Goal: Contribute content: Add original content to the website for others to see

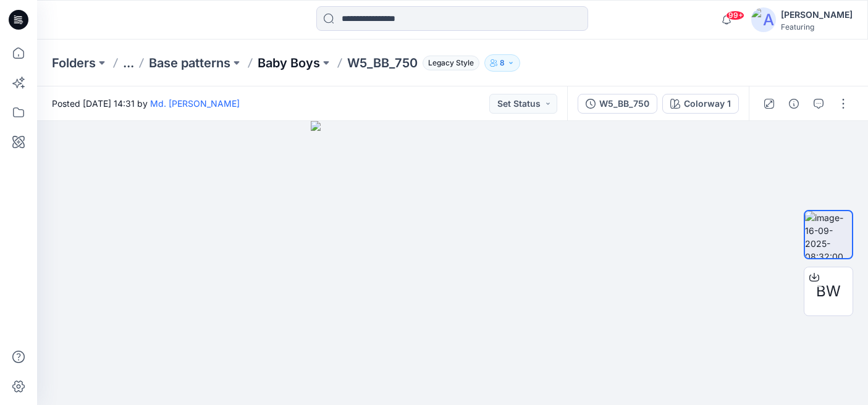
click at [309, 62] on p "Baby Boys" at bounding box center [289, 62] width 62 height 17
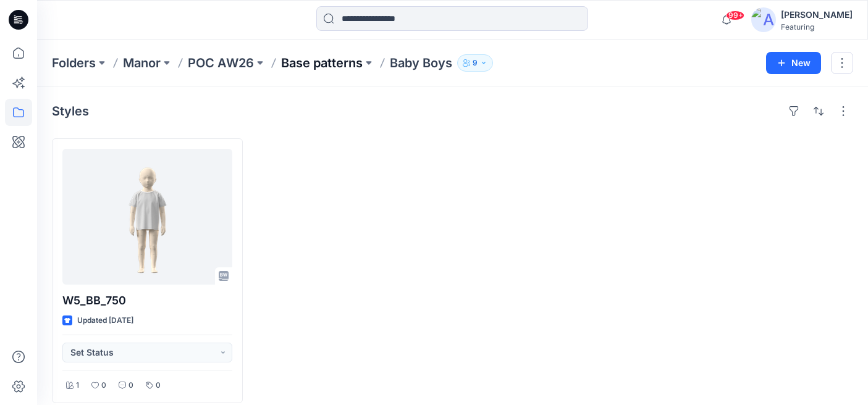
click at [329, 64] on p "Base patterns" at bounding box center [322, 62] width 82 height 17
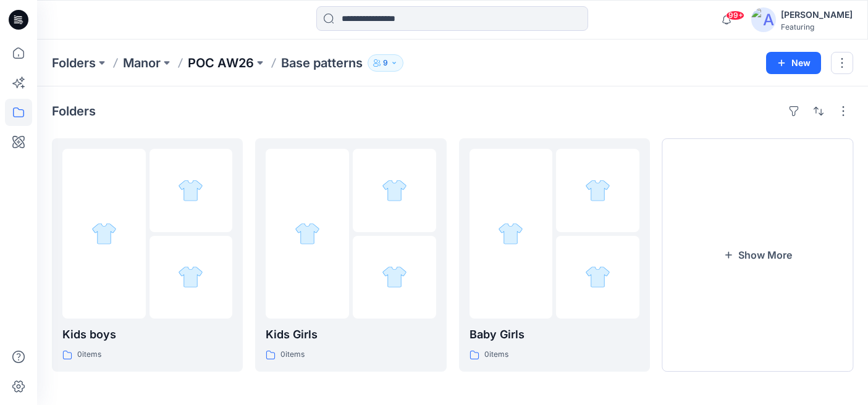
click at [223, 63] on p "POC AW26" at bounding box center [221, 62] width 66 height 17
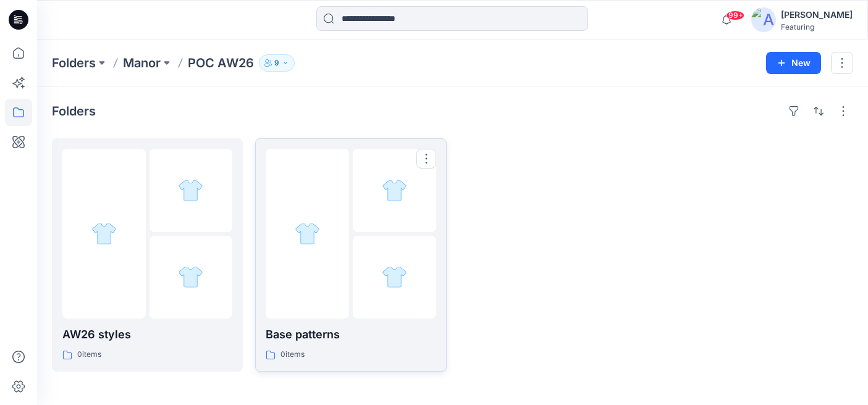
click at [308, 334] on p "Base patterns" at bounding box center [351, 334] width 170 height 17
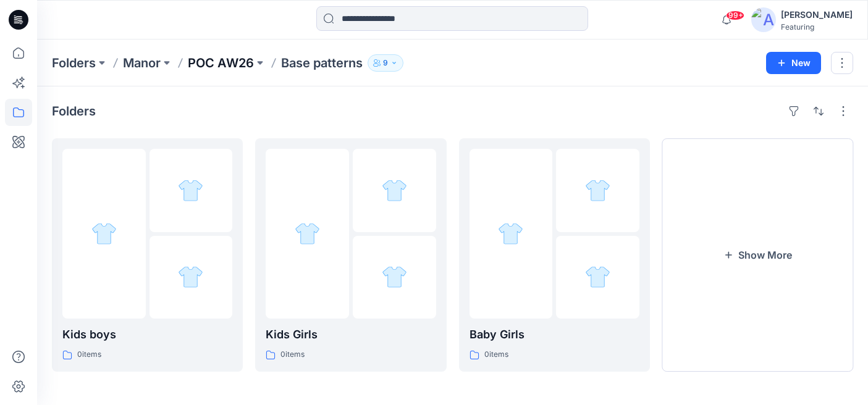
click at [230, 61] on p "POC AW26" at bounding box center [221, 62] width 66 height 17
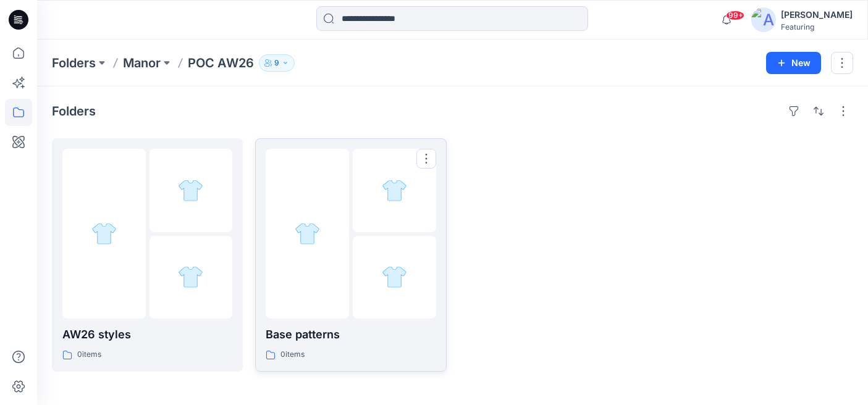
click at [350, 290] on div at bounding box center [351, 234] width 170 height 170
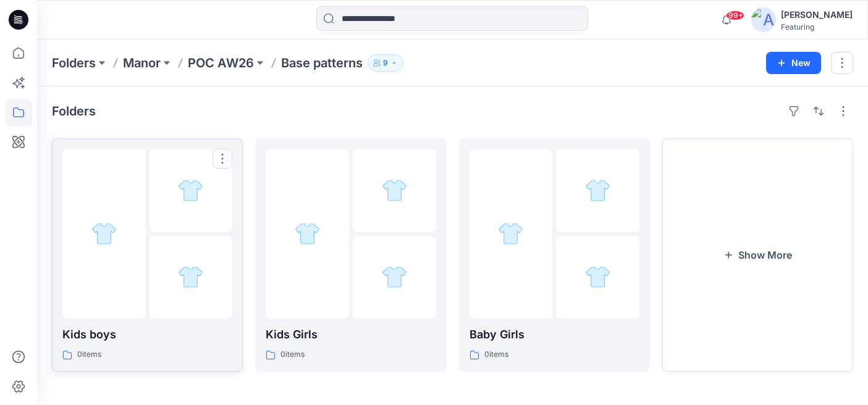
click at [193, 347] on div "Kids boys 0 items" at bounding box center [147, 343] width 170 height 35
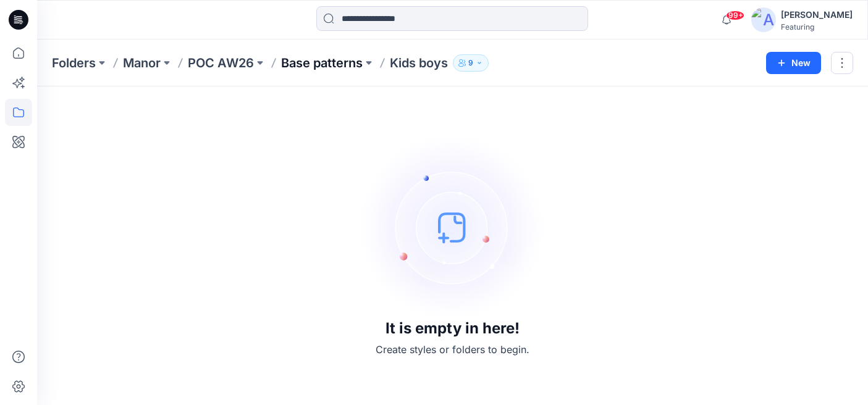
click at [347, 65] on p "Base patterns" at bounding box center [322, 62] width 82 height 17
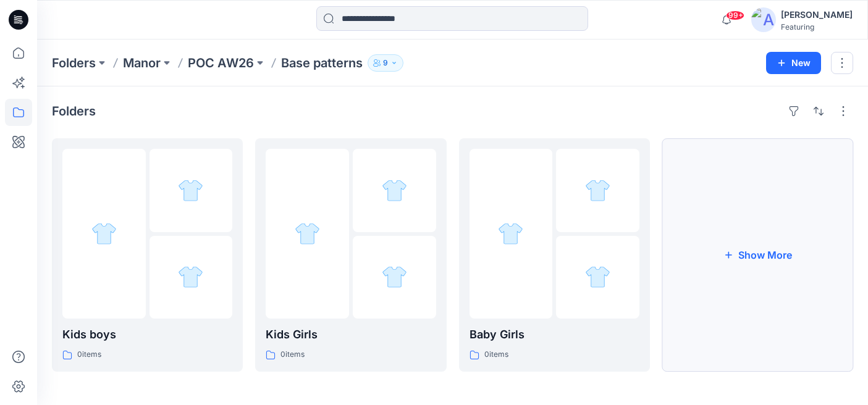
click at [687, 248] on button "Show More" at bounding box center [757, 254] width 191 height 233
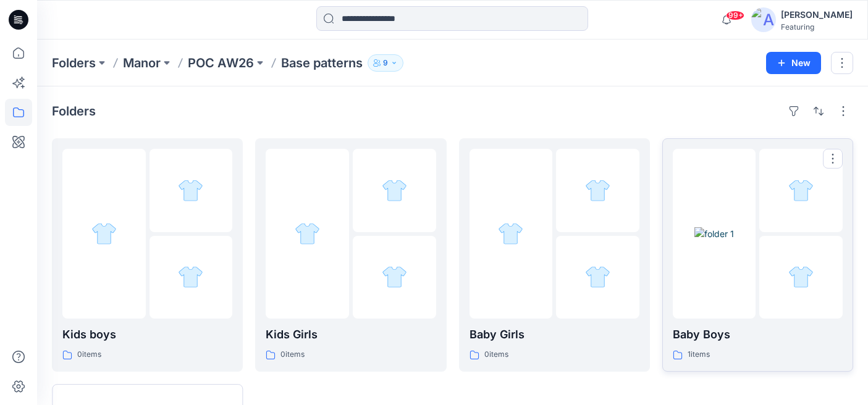
click at [683, 330] on p "Baby Boys" at bounding box center [758, 334] width 170 height 17
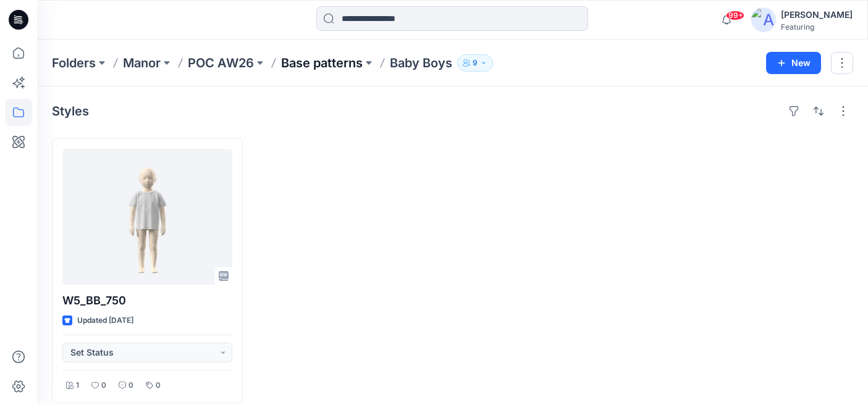
click at [350, 65] on p "Base patterns" at bounding box center [322, 62] width 82 height 17
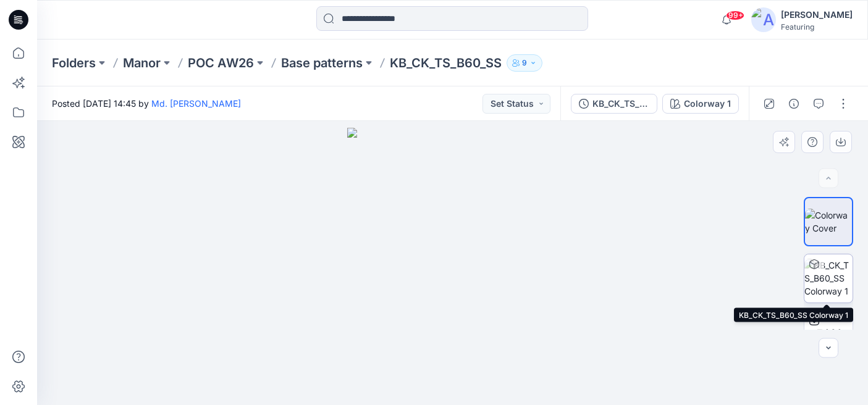
click at [836, 265] on img at bounding box center [828, 278] width 48 height 39
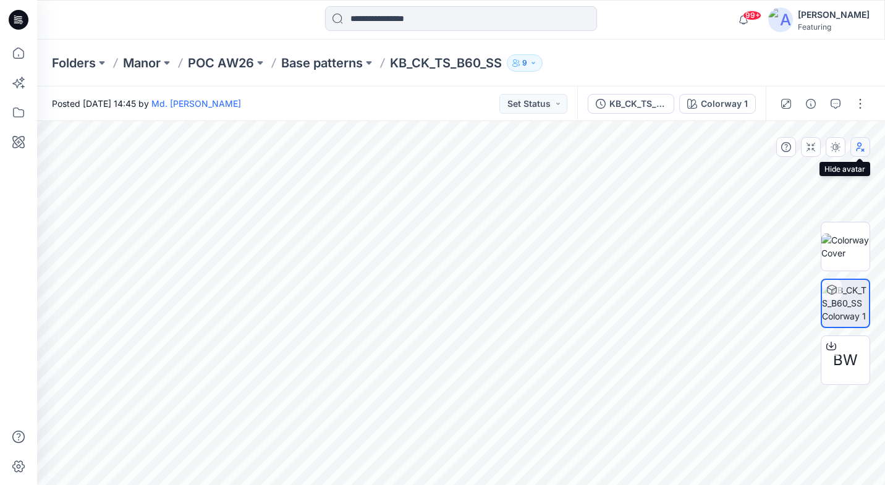
click at [857, 146] on icon "button" at bounding box center [860, 147] width 8 height 9
click at [857, 146] on icon "button" at bounding box center [860, 147] width 7 height 8
click at [834, 146] on icon "button" at bounding box center [835, 147] width 10 height 10
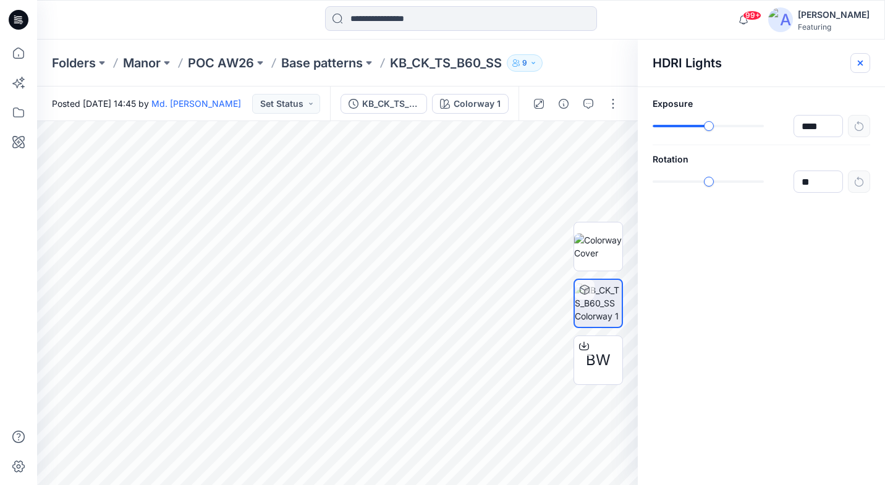
click at [862, 66] on icon "button" at bounding box center [860, 63] width 10 height 10
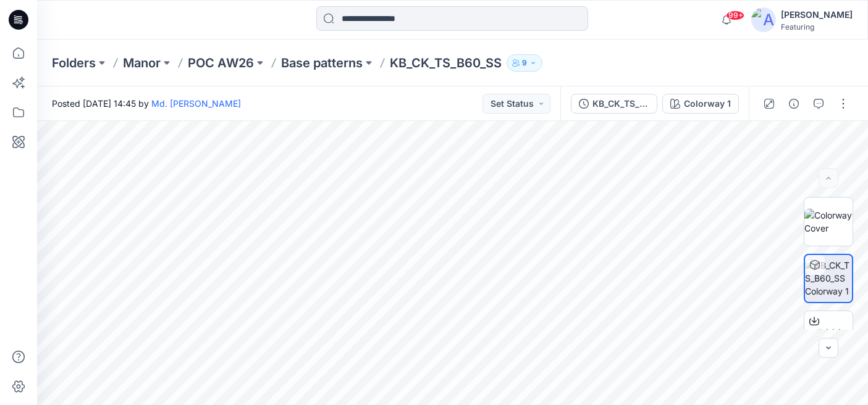
click at [416, 63] on p "KB_CK_TS_B60_SS" at bounding box center [446, 62] width 112 height 17
click at [350, 64] on p "Base patterns" at bounding box center [322, 62] width 82 height 17
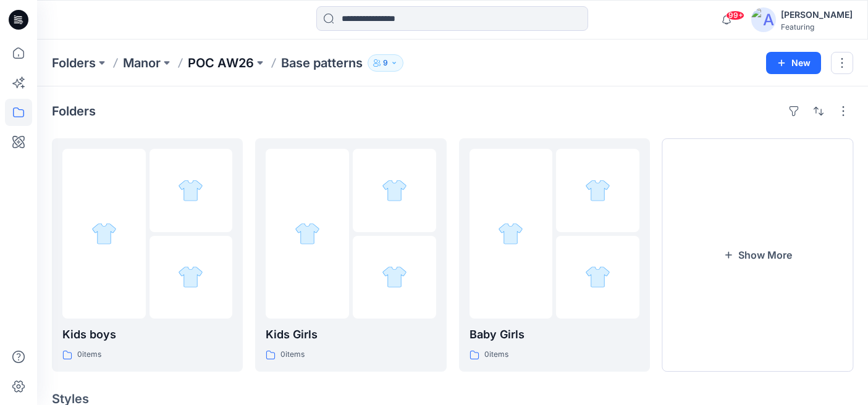
click at [243, 62] on p "POC AW26" at bounding box center [221, 62] width 66 height 17
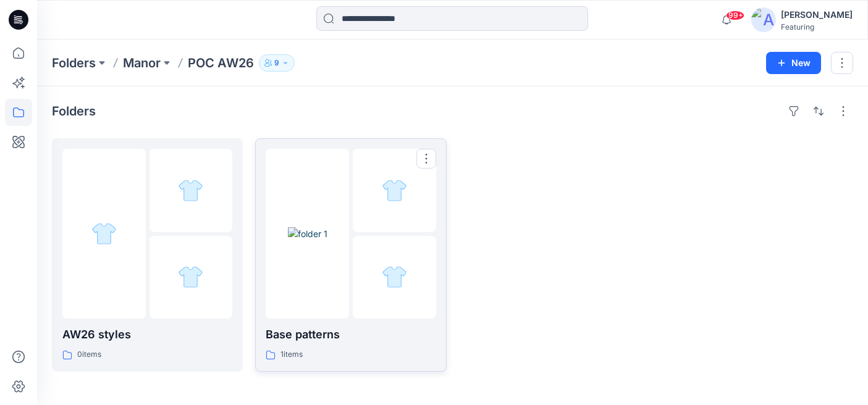
click at [318, 240] on img at bounding box center [308, 233] width 40 height 13
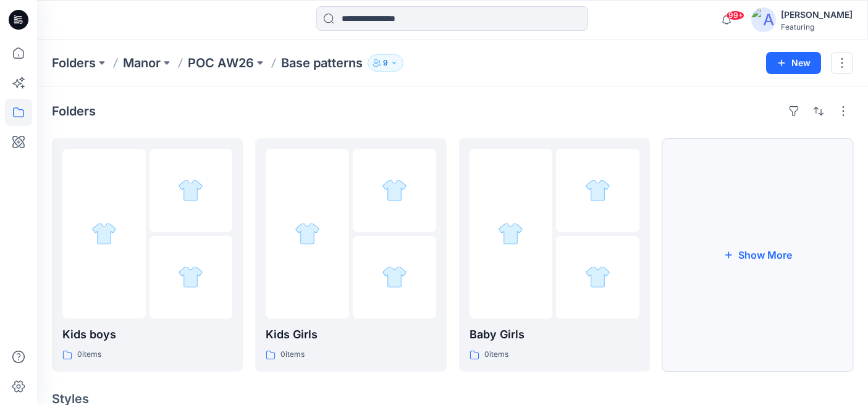
click at [683, 257] on button "Show More" at bounding box center [757, 254] width 191 height 233
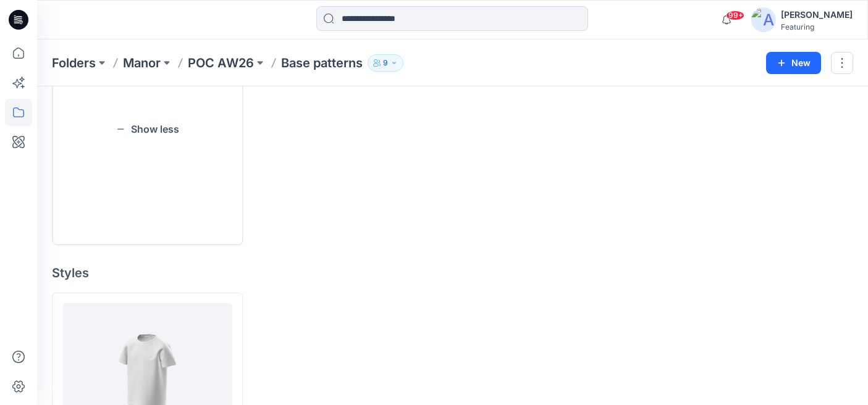
scroll to position [539, 0]
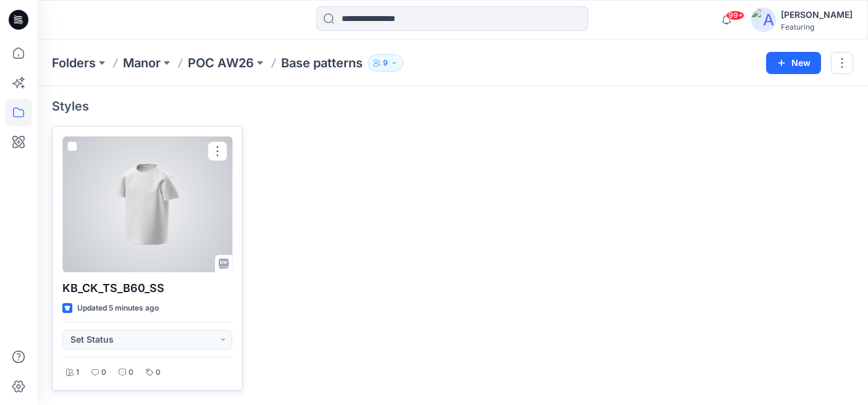
click at [182, 189] on div at bounding box center [147, 205] width 170 height 136
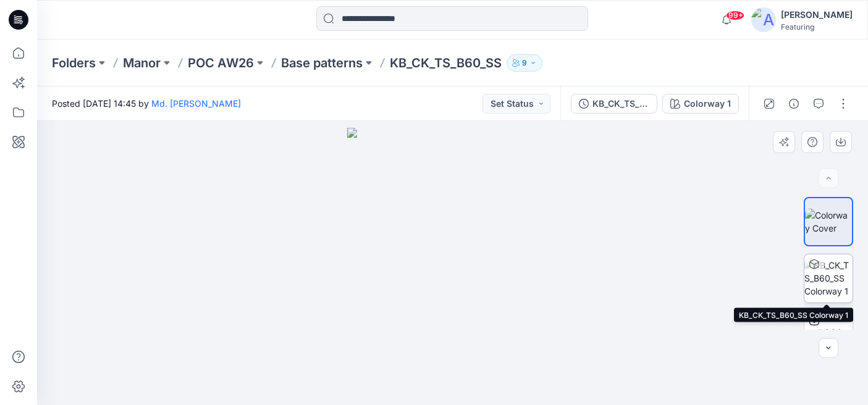
click at [825, 287] on img at bounding box center [828, 278] width 48 height 39
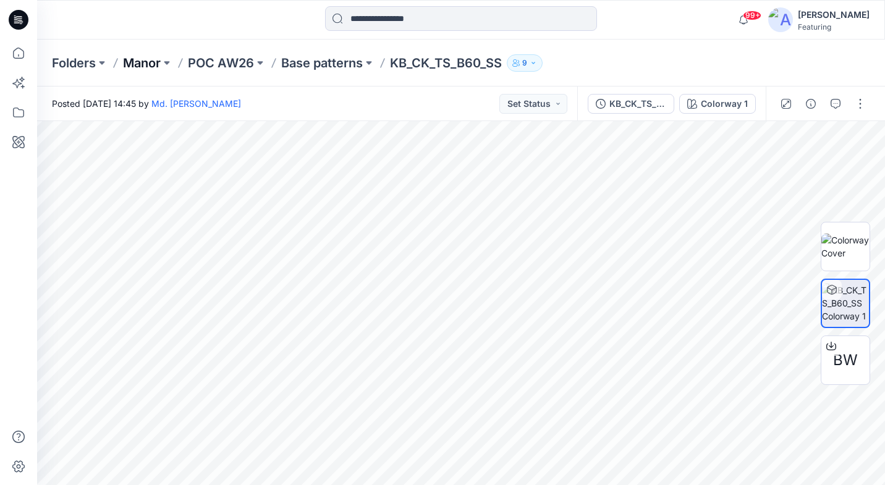
click at [141, 65] on p "Manor" at bounding box center [142, 62] width 38 height 17
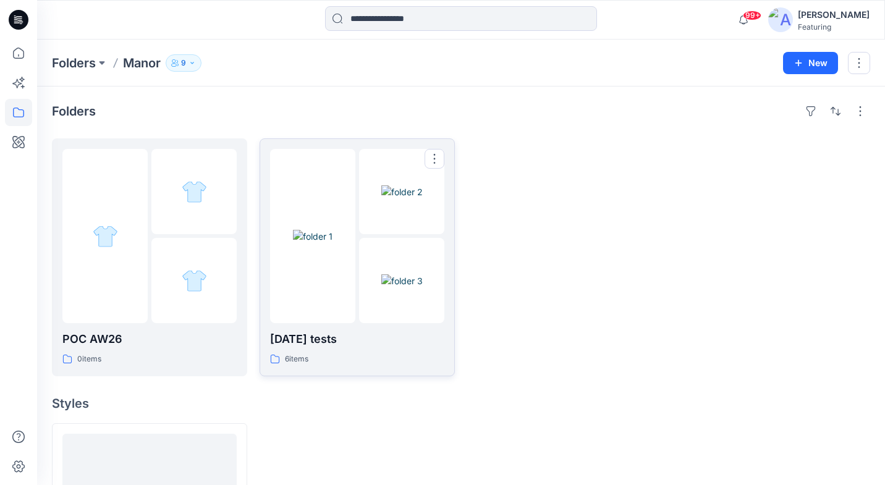
click at [331, 339] on p "May25 tests" at bounding box center [357, 338] width 174 height 17
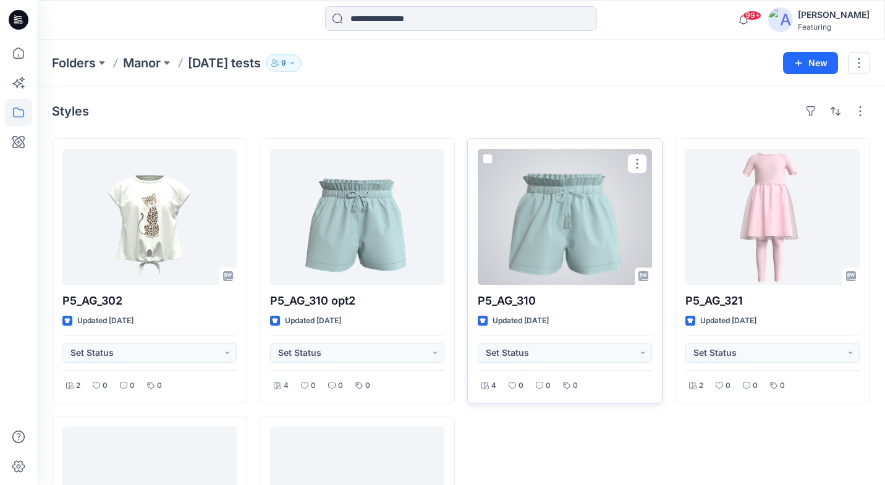
click at [568, 235] on div at bounding box center [564, 217] width 174 height 136
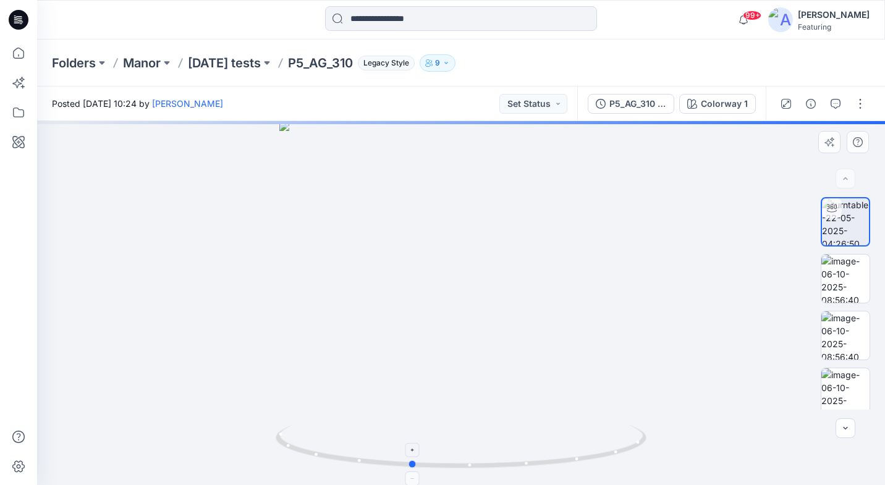
drag, startPoint x: 548, startPoint y: 465, endPoint x: 498, endPoint y: 431, distance: 60.5
click at [498, 405] on icon at bounding box center [463, 448] width 374 height 46
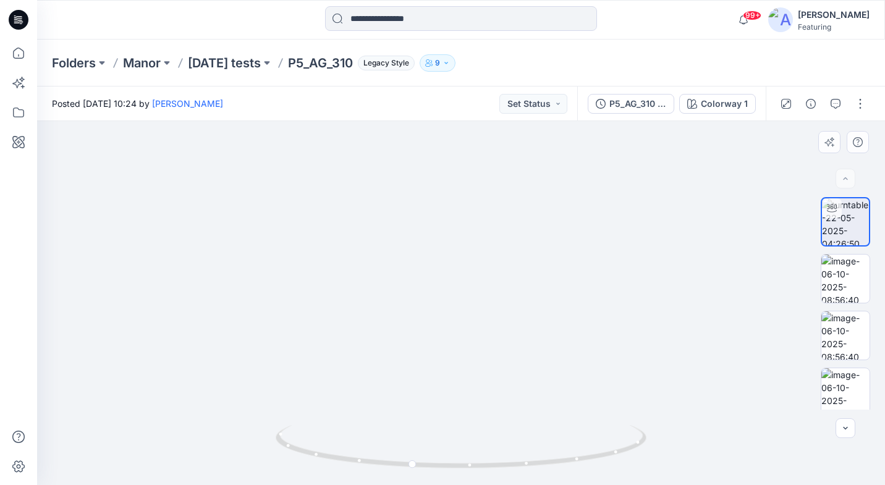
drag, startPoint x: 455, startPoint y: 232, endPoint x: 408, endPoint y: 197, distance: 59.2
click at [408, 197] on img at bounding box center [413, 76] width 1205 height 820
drag, startPoint x: 410, startPoint y: 353, endPoint x: 438, endPoint y: 97, distance: 257.3
click at [438, 97] on div "Posted Thursday, May 22, 2025 10:24 by Kathline Shi Set Status P5_AG_310 2_bw C…" at bounding box center [461, 285] width 848 height 398
drag, startPoint x: 461, startPoint y: 288, endPoint x: 550, endPoint y: 287, distance: 89.0
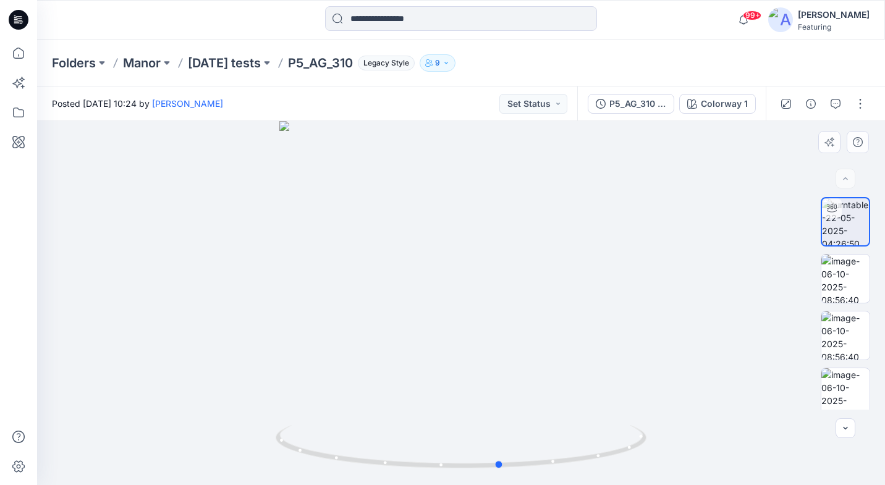
click at [550, 287] on div at bounding box center [461, 303] width 848 height 364
click at [151, 59] on p "Manor" at bounding box center [142, 62] width 38 height 17
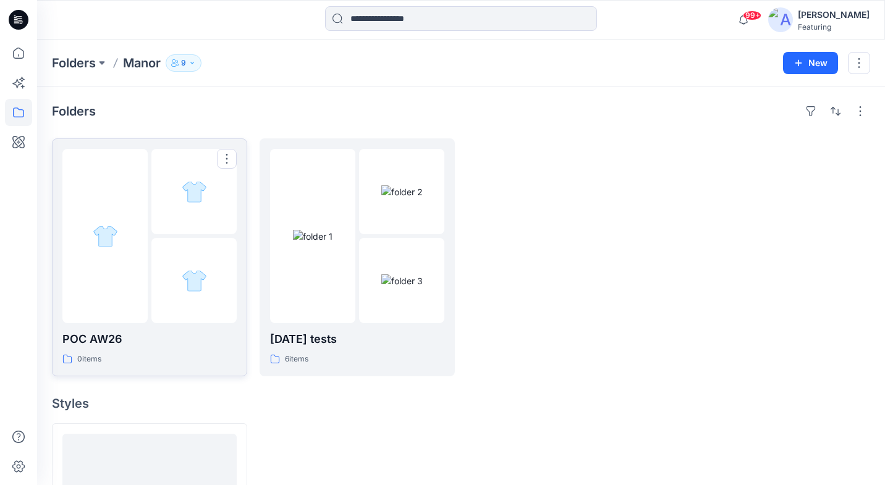
click at [120, 334] on p "POC AW26" at bounding box center [149, 338] width 174 height 17
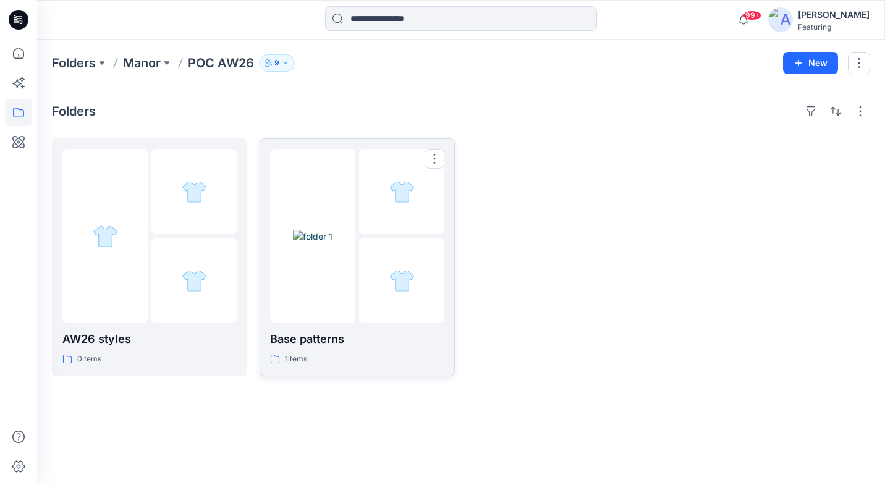
click at [323, 243] on img at bounding box center [313, 236] width 40 height 13
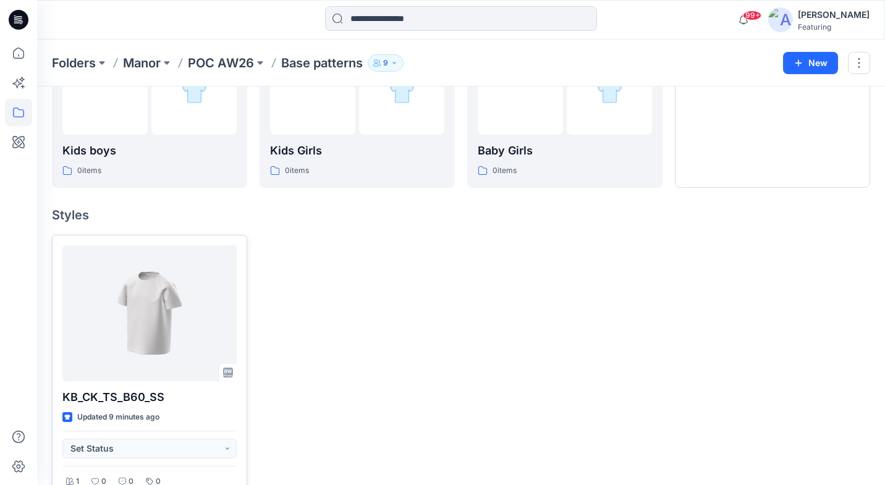
scroll to position [217, 0]
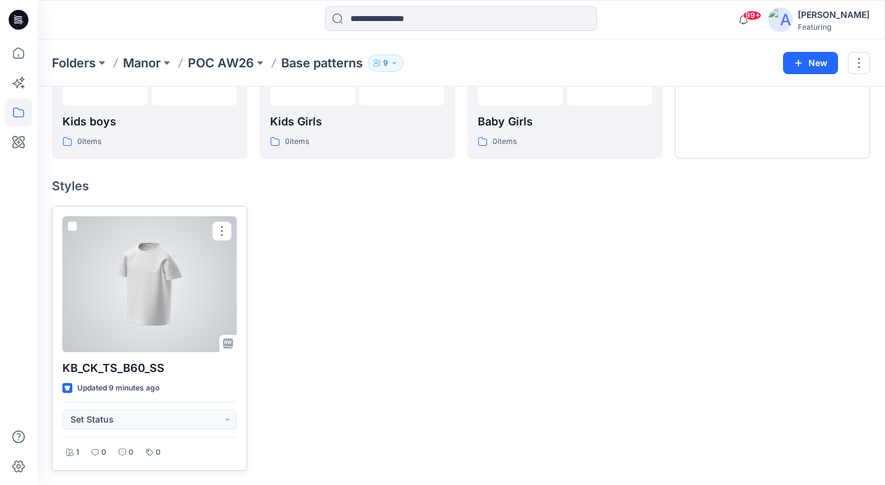
click at [183, 301] on div at bounding box center [149, 284] width 174 height 136
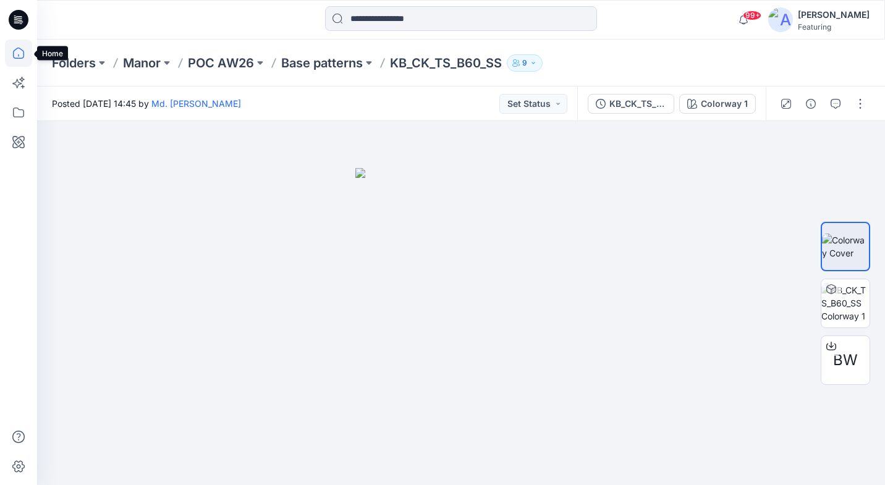
click at [21, 59] on icon at bounding box center [18, 53] width 27 height 27
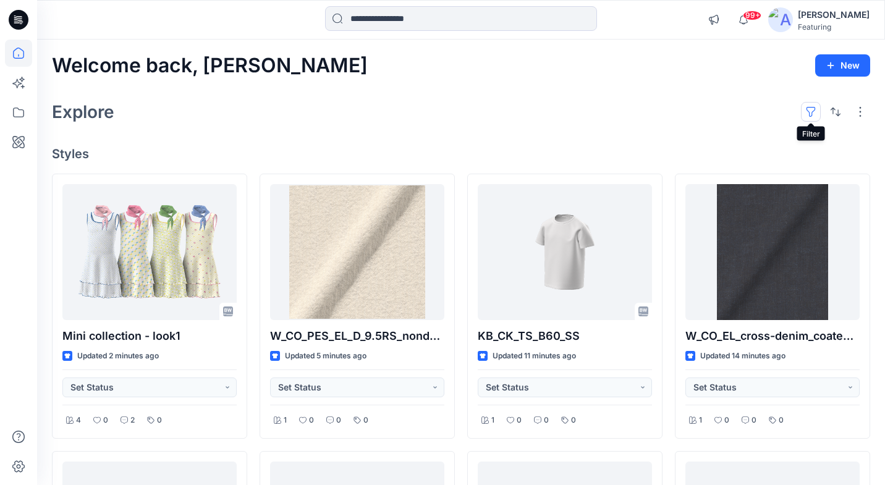
click at [812, 114] on button "button" at bounding box center [811, 112] width 20 height 20
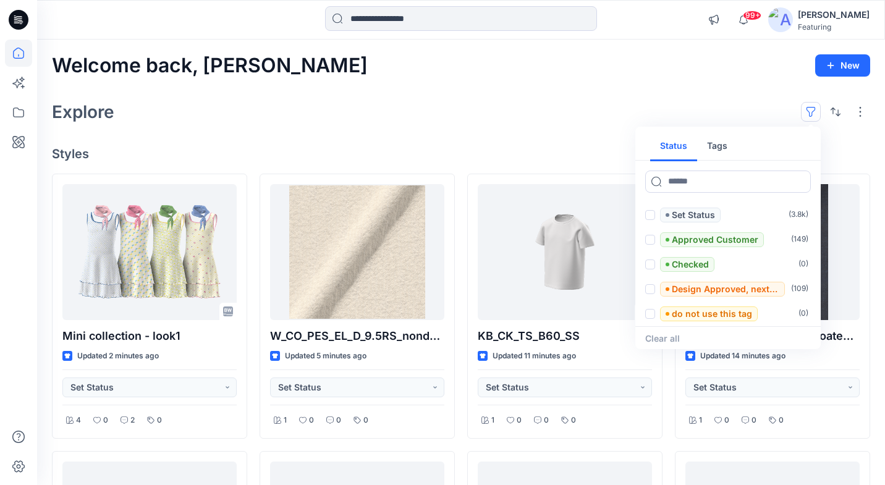
click at [725, 144] on button "Tags" at bounding box center [717, 147] width 40 height 30
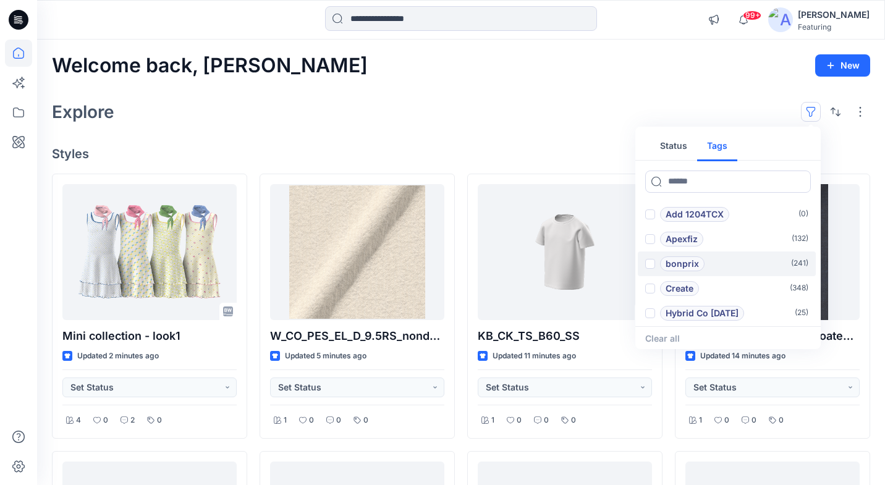
scroll to position [49, 0]
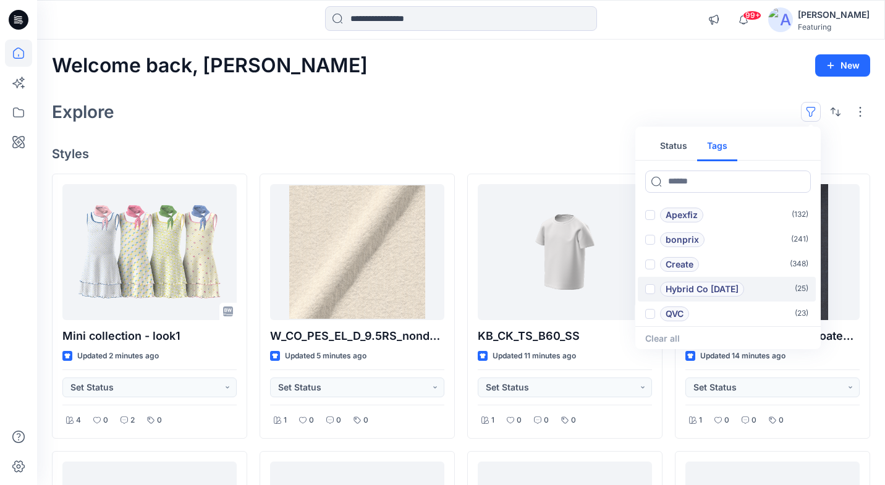
click at [649, 287] on span at bounding box center [650, 289] width 10 height 10
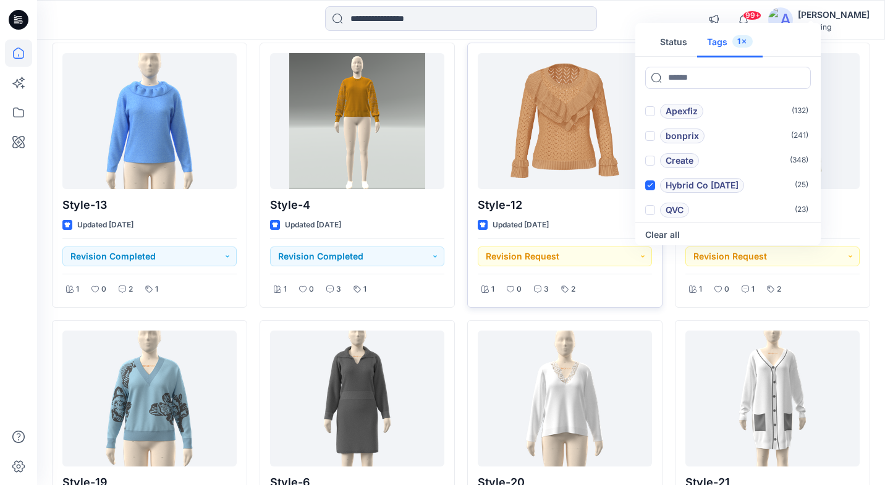
scroll to position [0, 0]
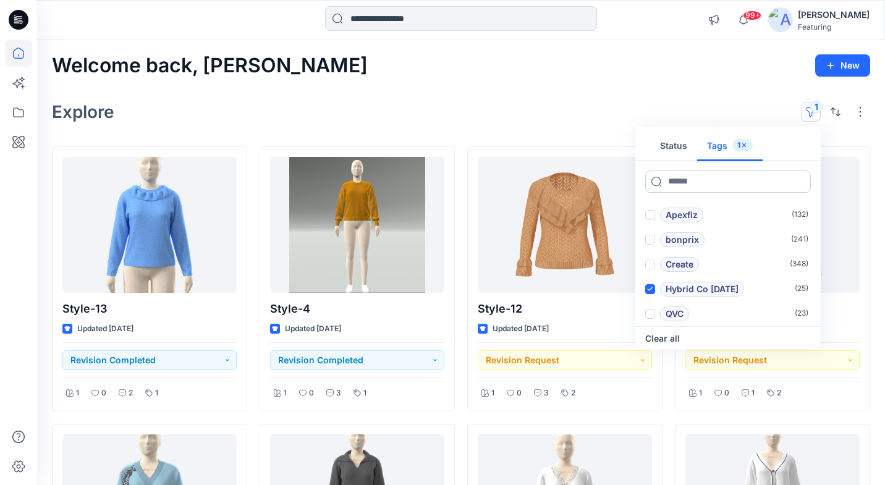
click at [724, 181] on input at bounding box center [728, 181] width 166 height 22
click at [650, 290] on icon at bounding box center [650, 289] width 6 height 4
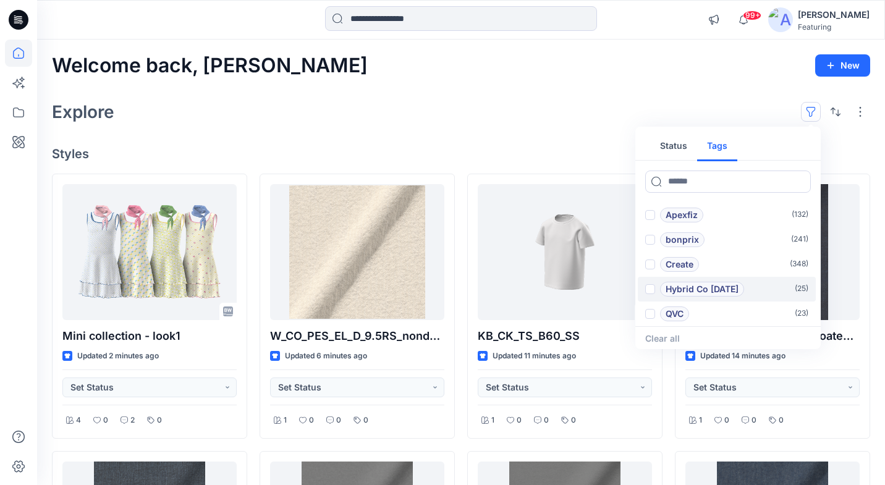
click at [601, 120] on div "Explore Status Tags Add 1101TPX ( 0 ) Add 1204TCX ( 0 ) Apexfiz ( 132 ) bonprix…" at bounding box center [461, 112] width 818 height 30
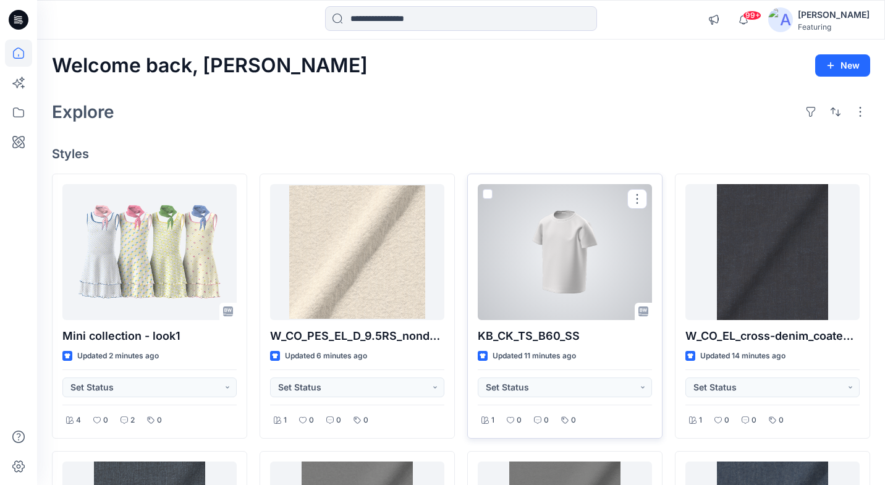
click at [592, 211] on div at bounding box center [564, 252] width 174 height 136
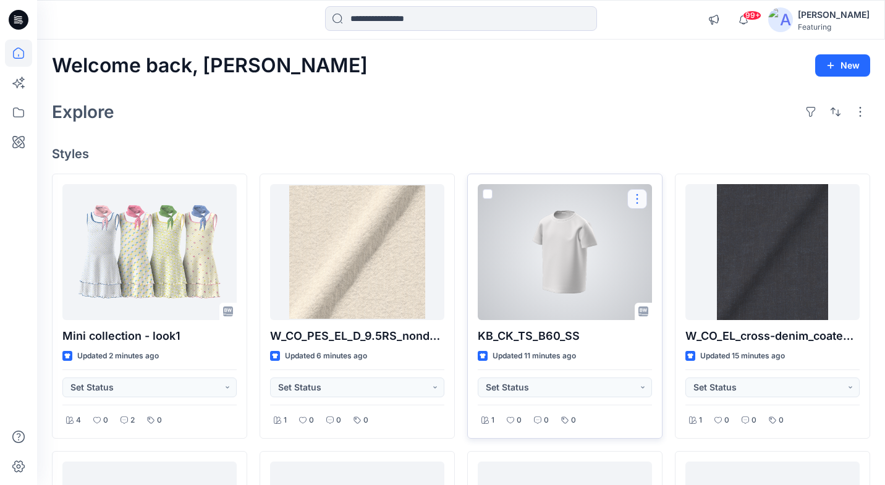
click at [637, 200] on button "button" at bounding box center [637, 199] width 20 height 20
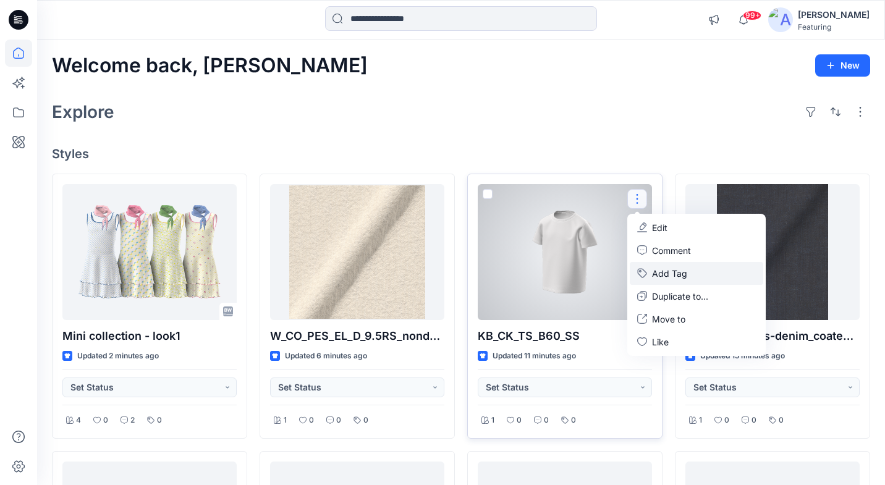
click at [683, 274] on button "Add Tag" at bounding box center [695, 273] width 133 height 23
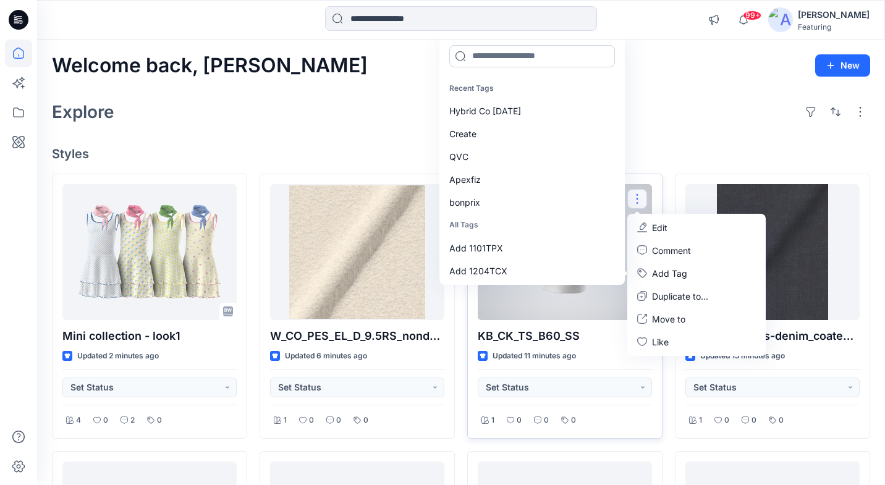
click at [505, 60] on input at bounding box center [532, 56] width 166 height 22
paste input "**********"
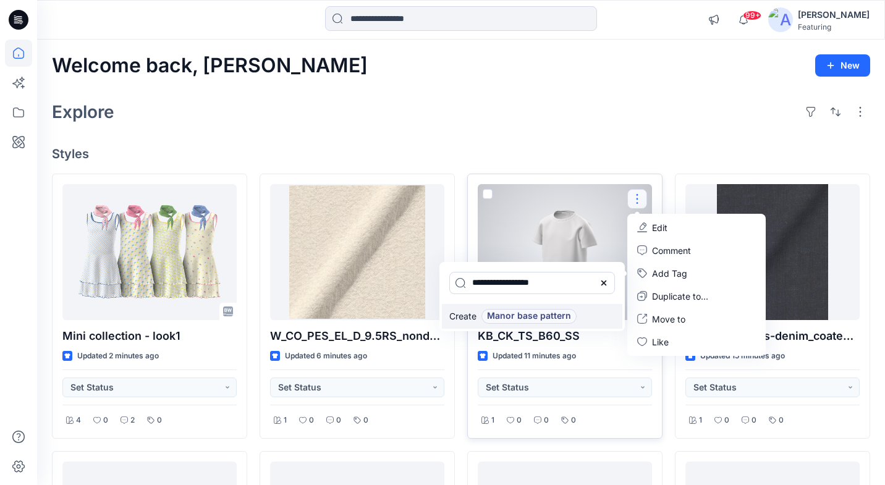
type input "**********"
click at [559, 314] on span "Manor base pattern" at bounding box center [529, 316] width 84 height 15
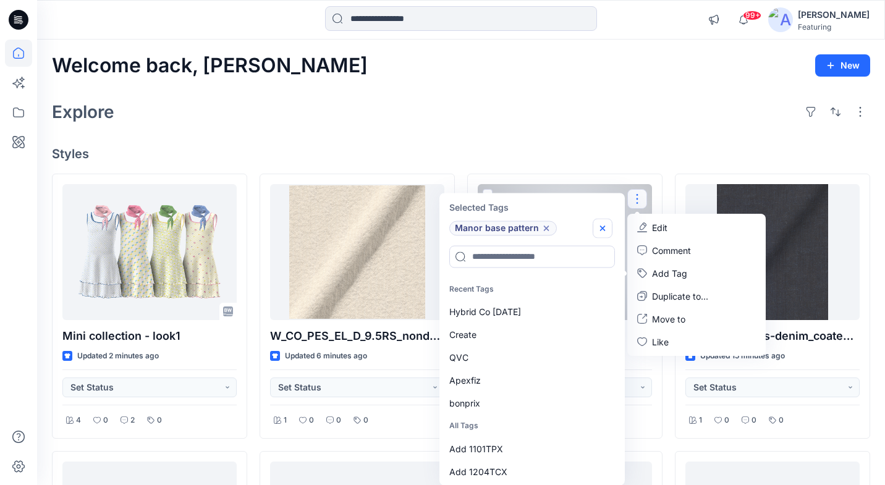
click at [600, 229] on icon "button" at bounding box center [602, 227] width 5 height 5
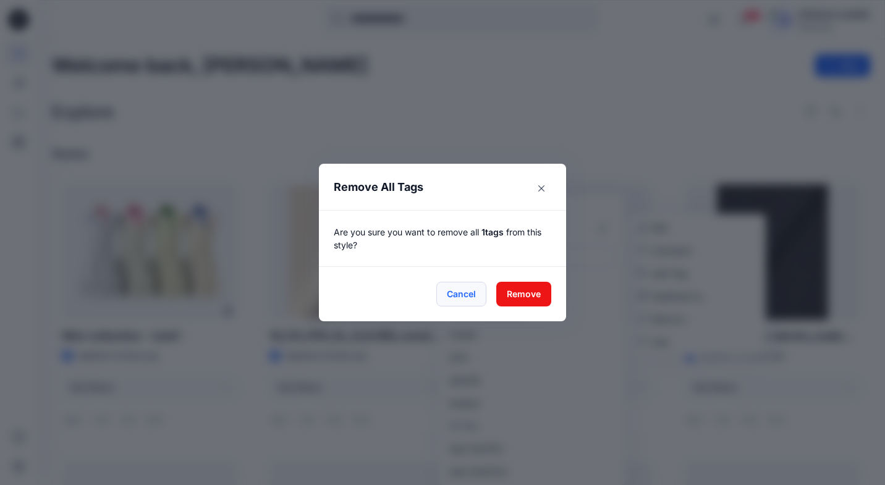
click at [458, 294] on button "Cancel" at bounding box center [461, 294] width 50 height 25
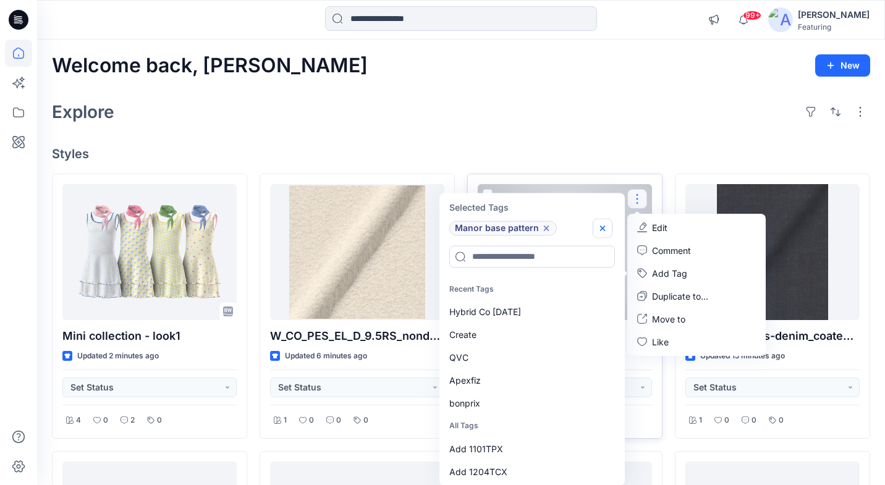
click at [599, 227] on icon "button" at bounding box center [602, 228] width 10 height 10
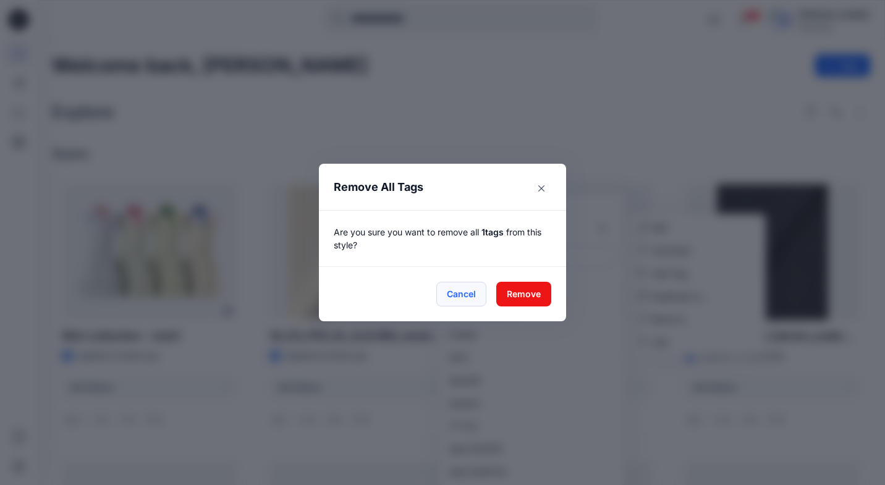
click at [447, 289] on button "Cancel" at bounding box center [461, 294] width 50 height 25
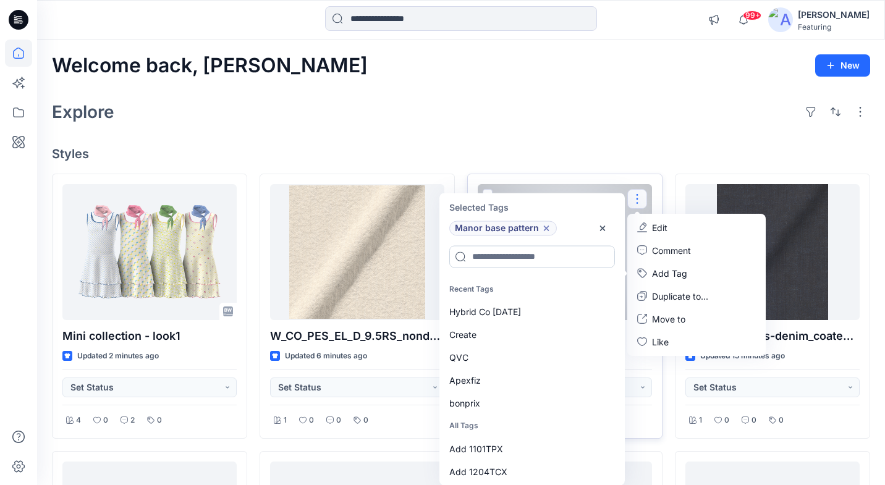
click at [505, 261] on input at bounding box center [532, 256] width 166 height 22
click at [560, 146] on h4 "Styles" at bounding box center [461, 153] width 818 height 15
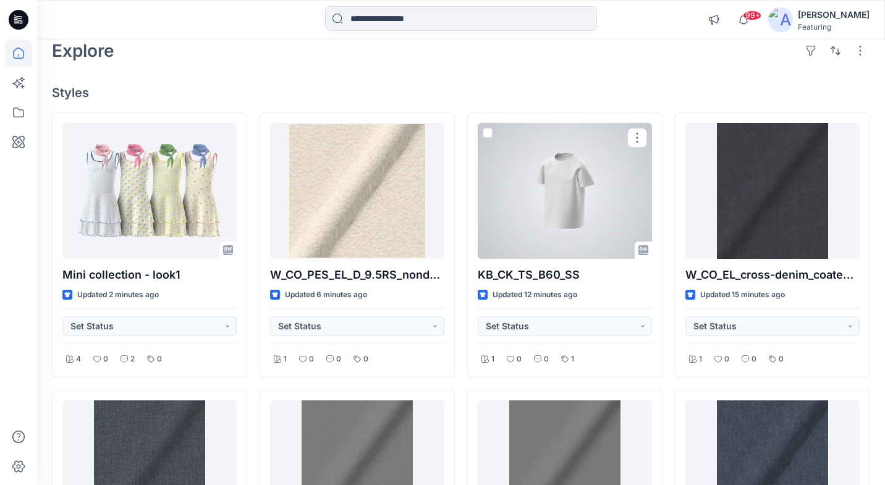
scroll to position [54, 0]
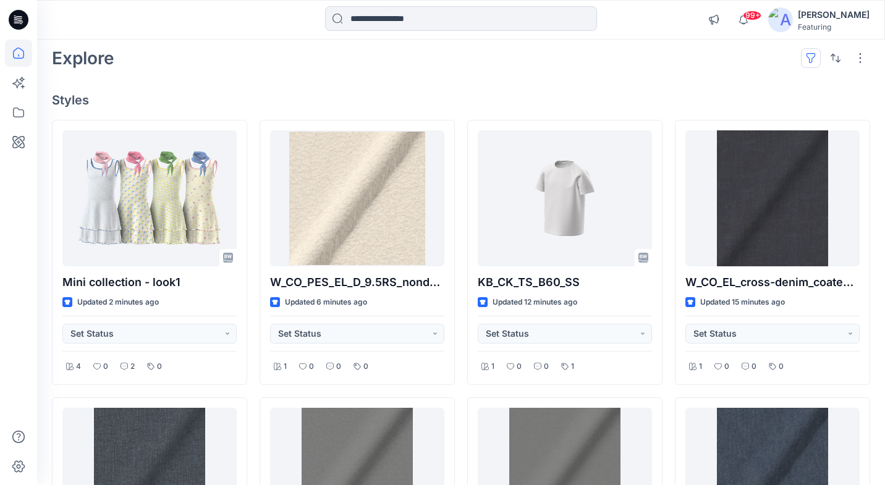
click at [805, 61] on button "button" at bounding box center [811, 58] width 20 height 20
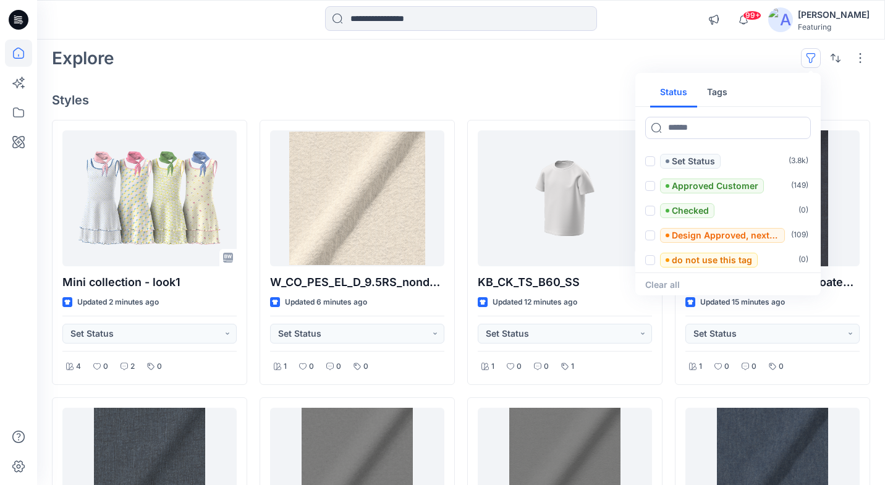
click at [724, 86] on button "Tags" at bounding box center [717, 93] width 40 height 30
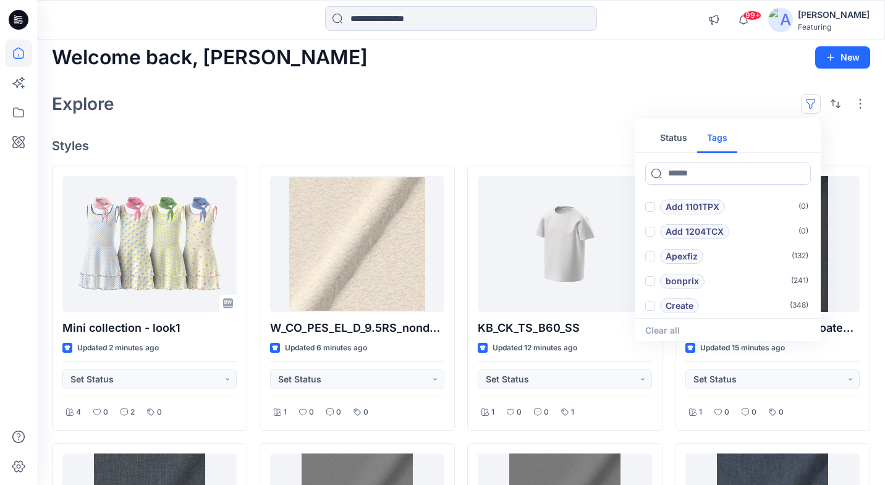
scroll to position [0, 0]
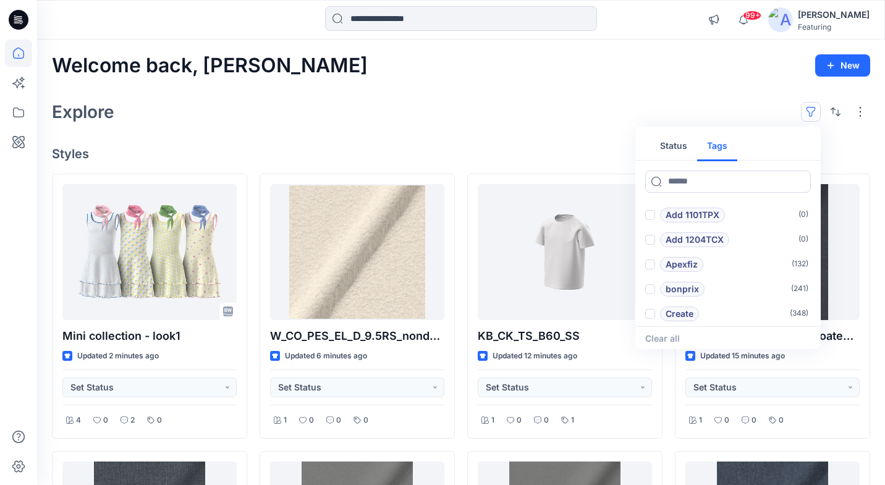
click at [515, 109] on div "Explore Status Tags Add 1101TPX ( 0 ) Add 1204TCX ( 0 ) Apexfiz ( 132 ) bonprix…" at bounding box center [461, 112] width 818 height 30
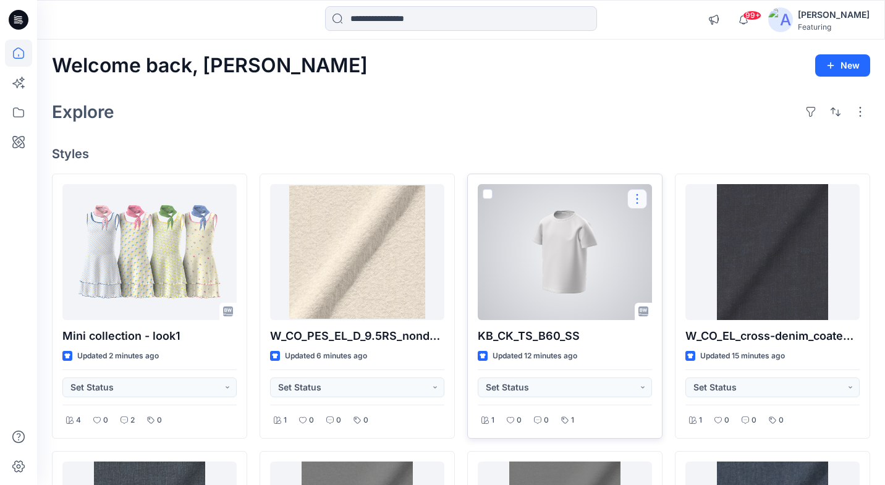
click at [633, 198] on button "button" at bounding box center [637, 199] width 20 height 20
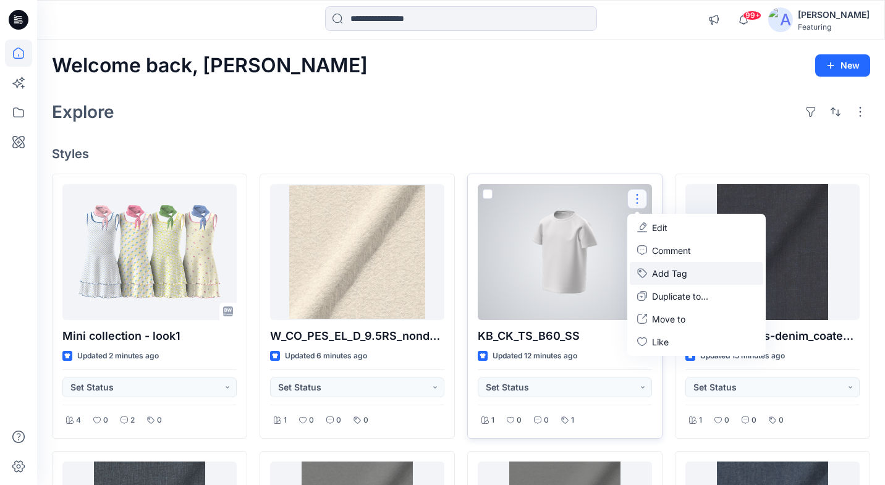
click at [681, 276] on button "Add Tag" at bounding box center [695, 273] width 133 height 23
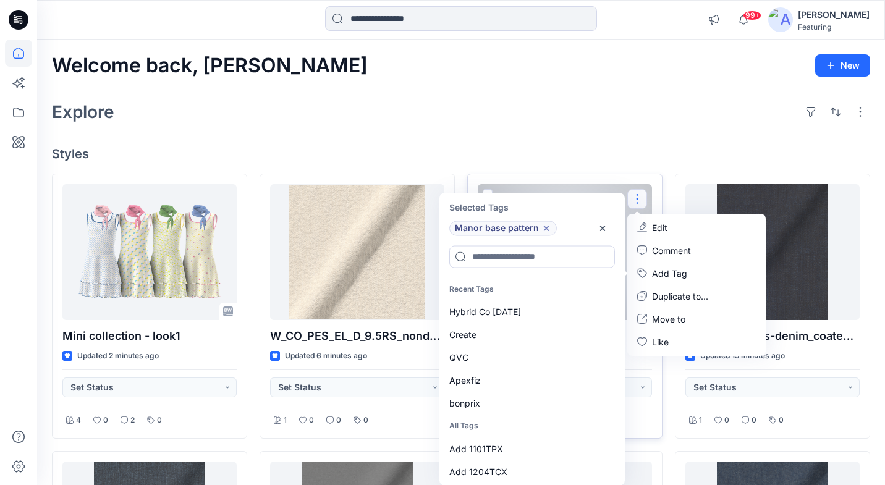
click at [521, 229] on span "Manor base pattern" at bounding box center [497, 228] width 84 height 15
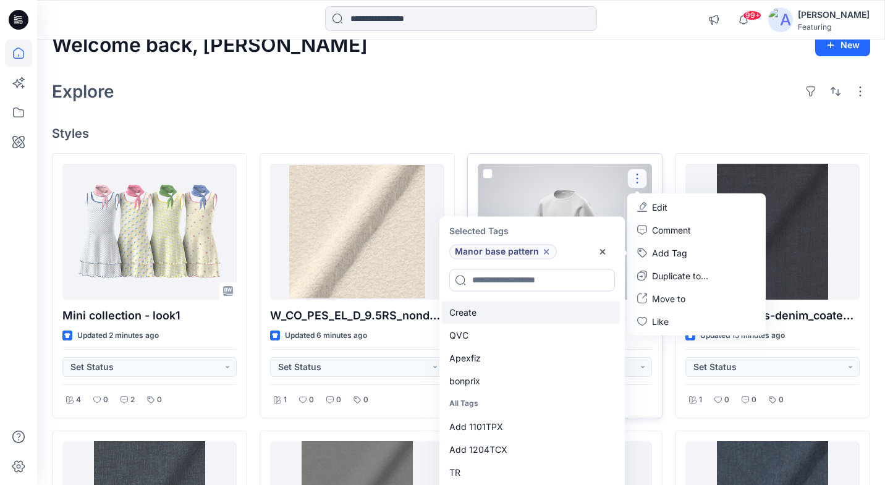
scroll to position [44, 0]
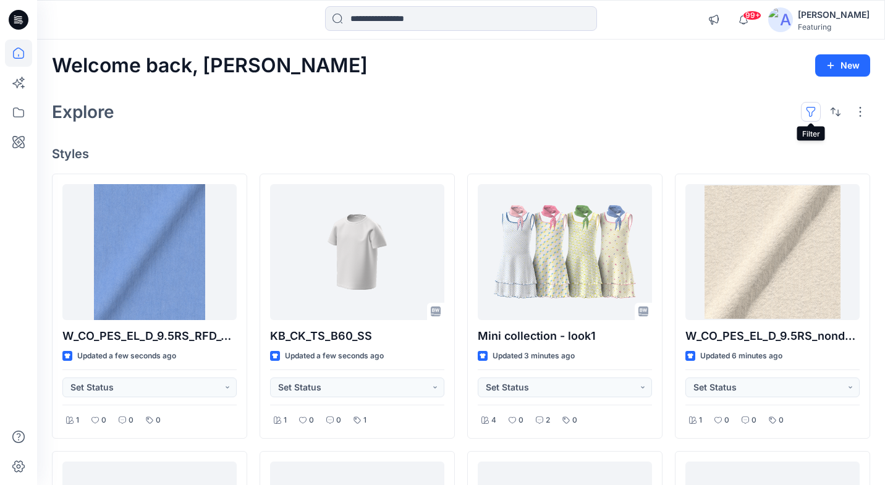
click at [807, 112] on button "button" at bounding box center [811, 112] width 20 height 20
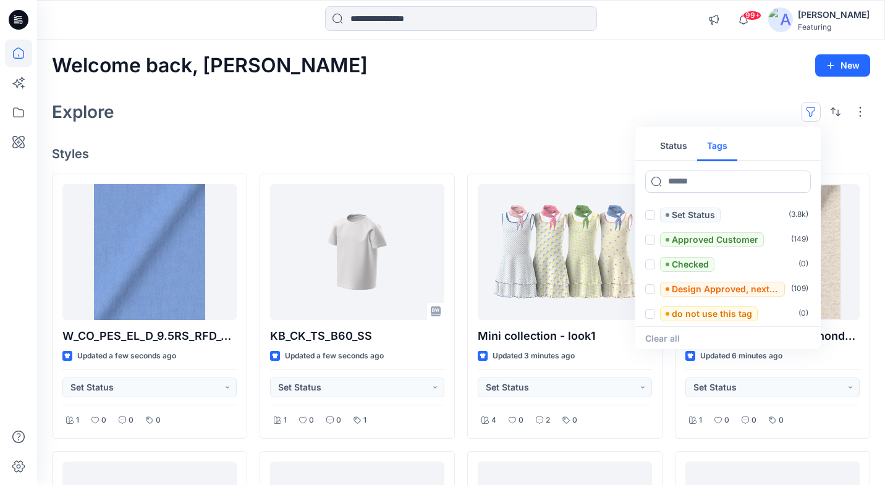
click at [712, 143] on button "Tags" at bounding box center [717, 147] width 40 height 30
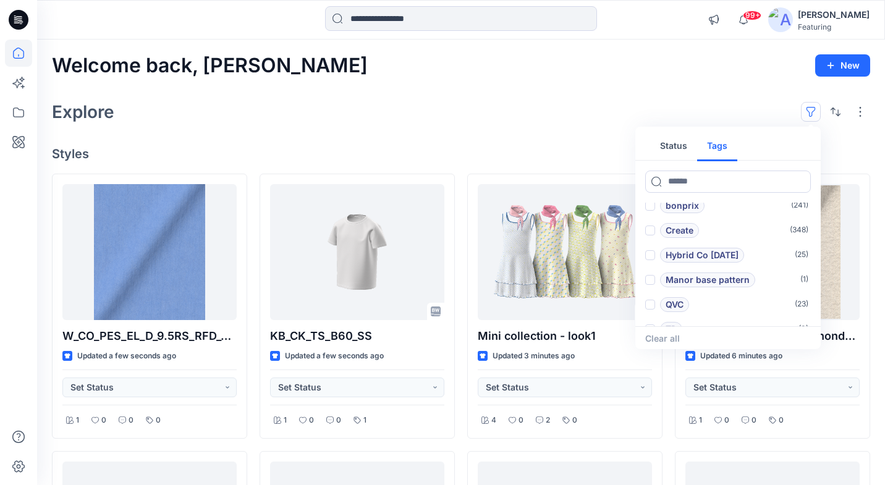
scroll to position [95, 0]
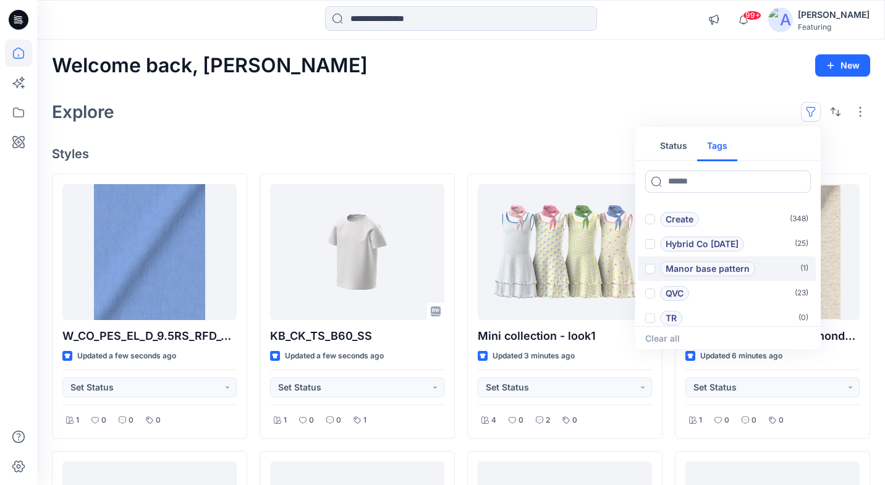
click at [651, 268] on span at bounding box center [650, 269] width 10 height 10
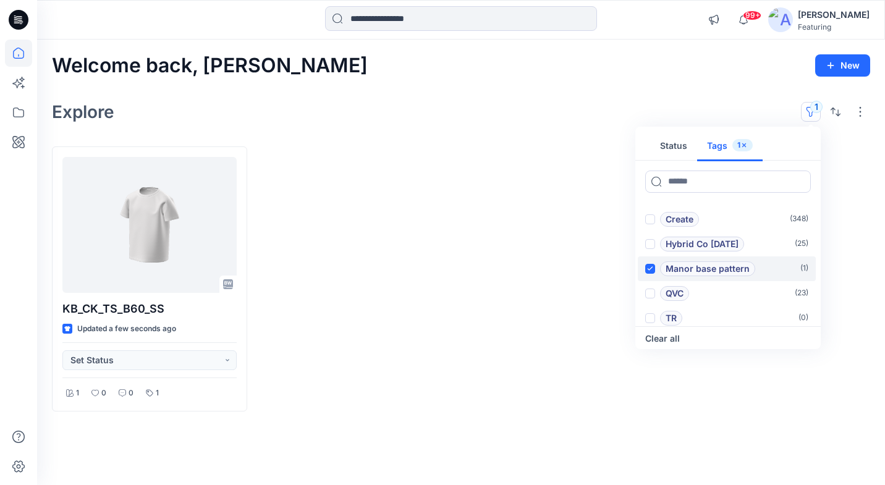
click at [648, 266] on icon at bounding box center [650, 268] width 6 height 4
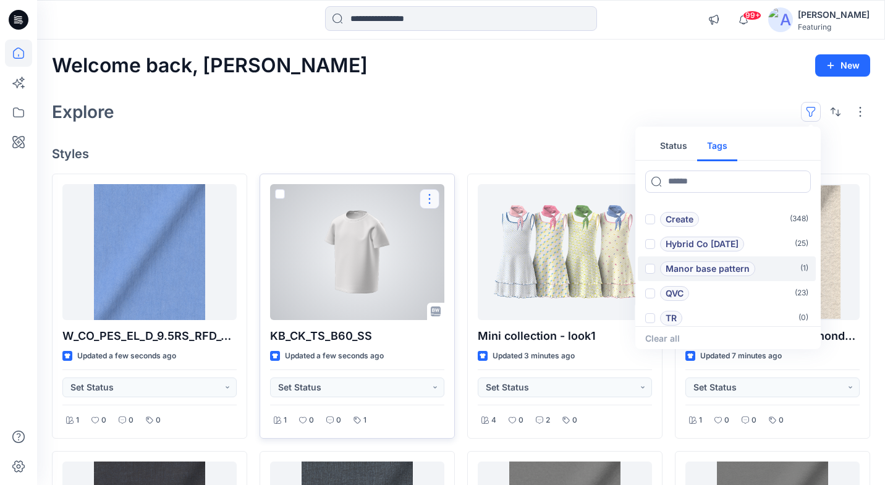
click at [431, 194] on button "button" at bounding box center [429, 199] width 20 height 20
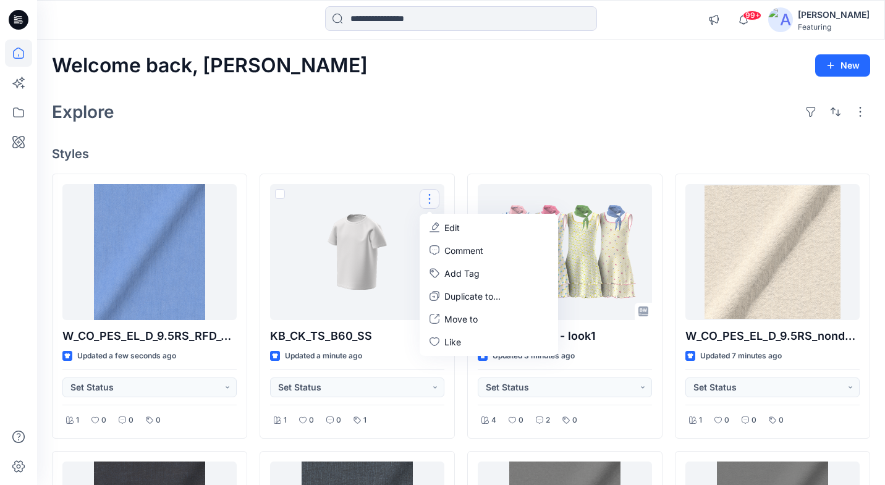
click at [636, 146] on h4 "Styles" at bounding box center [461, 153] width 818 height 15
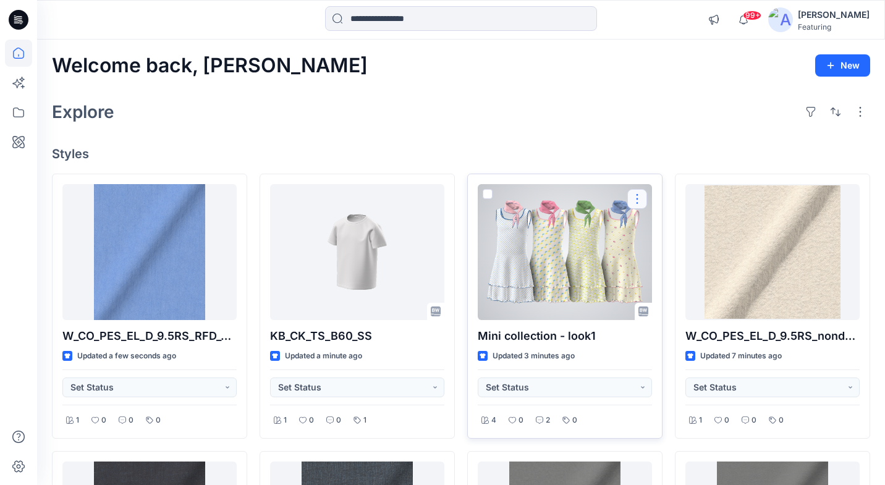
click at [640, 192] on button "button" at bounding box center [637, 199] width 20 height 20
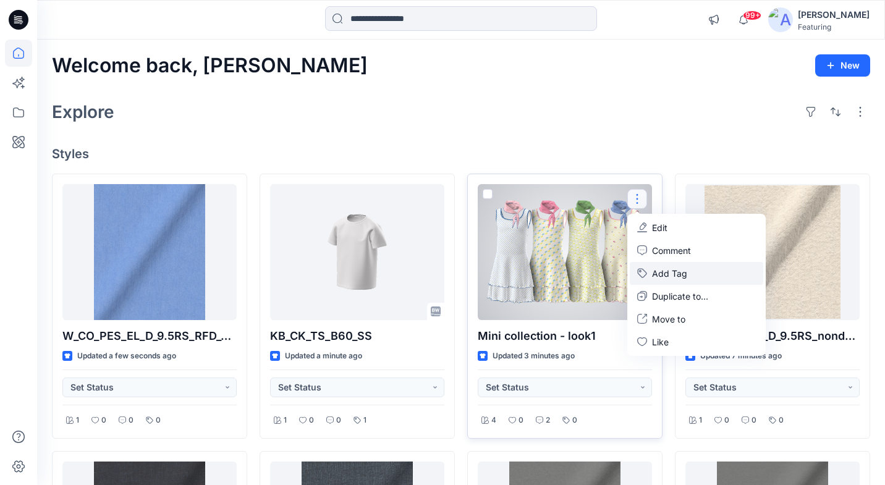
click at [659, 269] on button "Add Tag" at bounding box center [695, 273] width 133 height 23
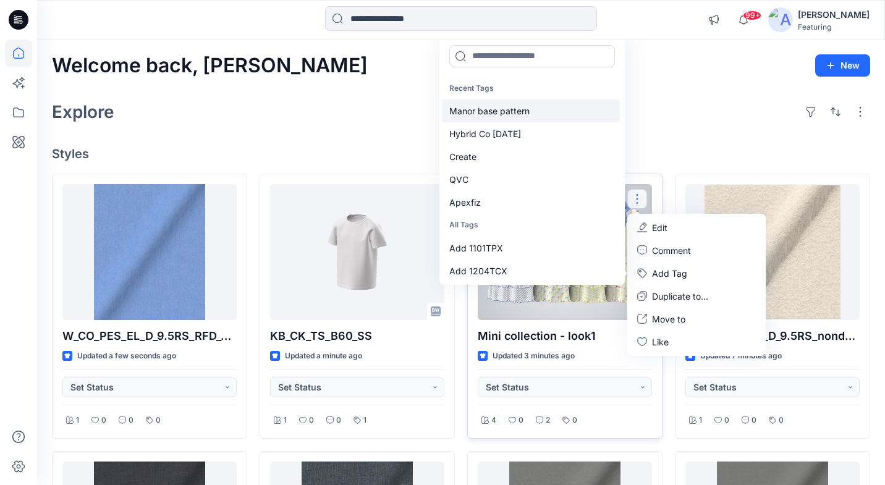
click at [485, 109] on div "Manor base pattern" at bounding box center [531, 110] width 178 height 23
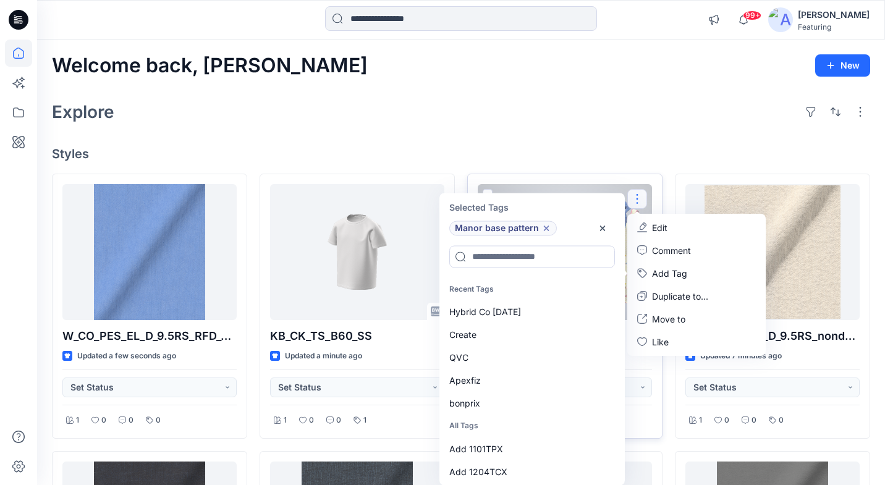
click at [546, 227] on icon at bounding box center [546, 228] width 10 height 10
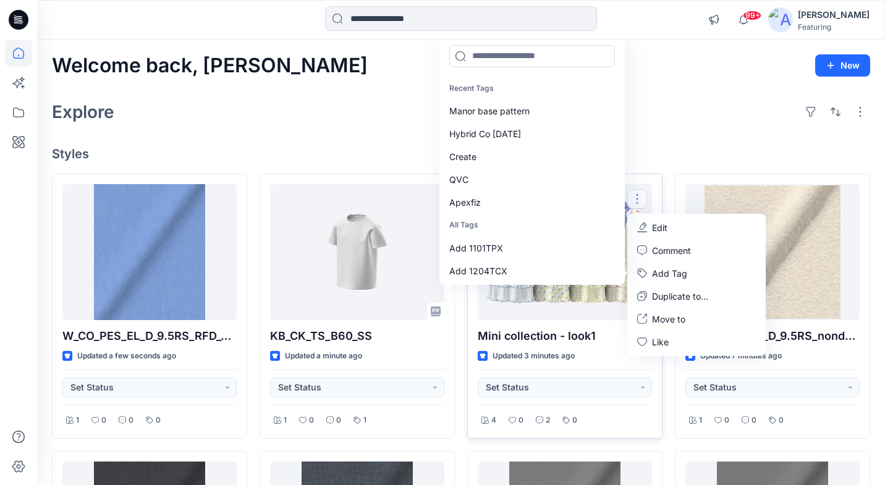
click at [647, 98] on div "Explore" at bounding box center [461, 112] width 818 height 30
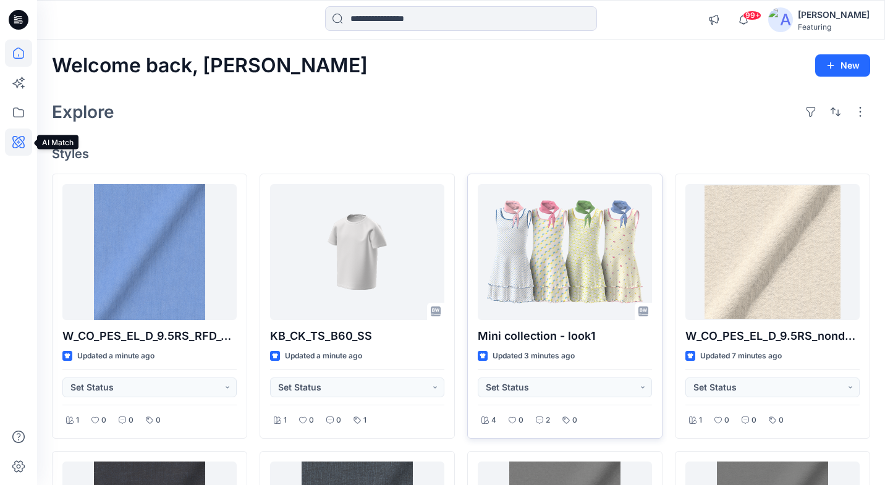
click at [20, 145] on icon at bounding box center [18, 142] width 12 height 12
